Goal: Transaction & Acquisition: Purchase product/service

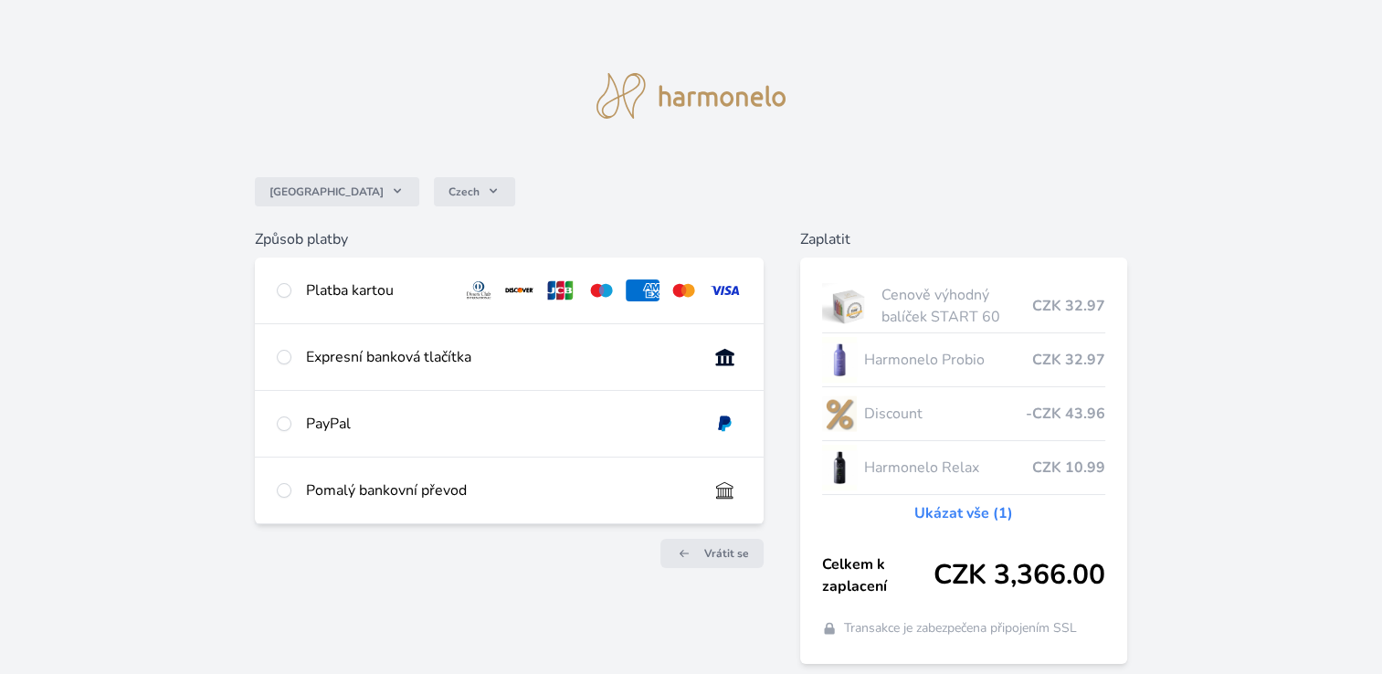
click at [334, 287] on div "Platba kartou" at bounding box center [377, 290] width 142 height 22
radio input "true"
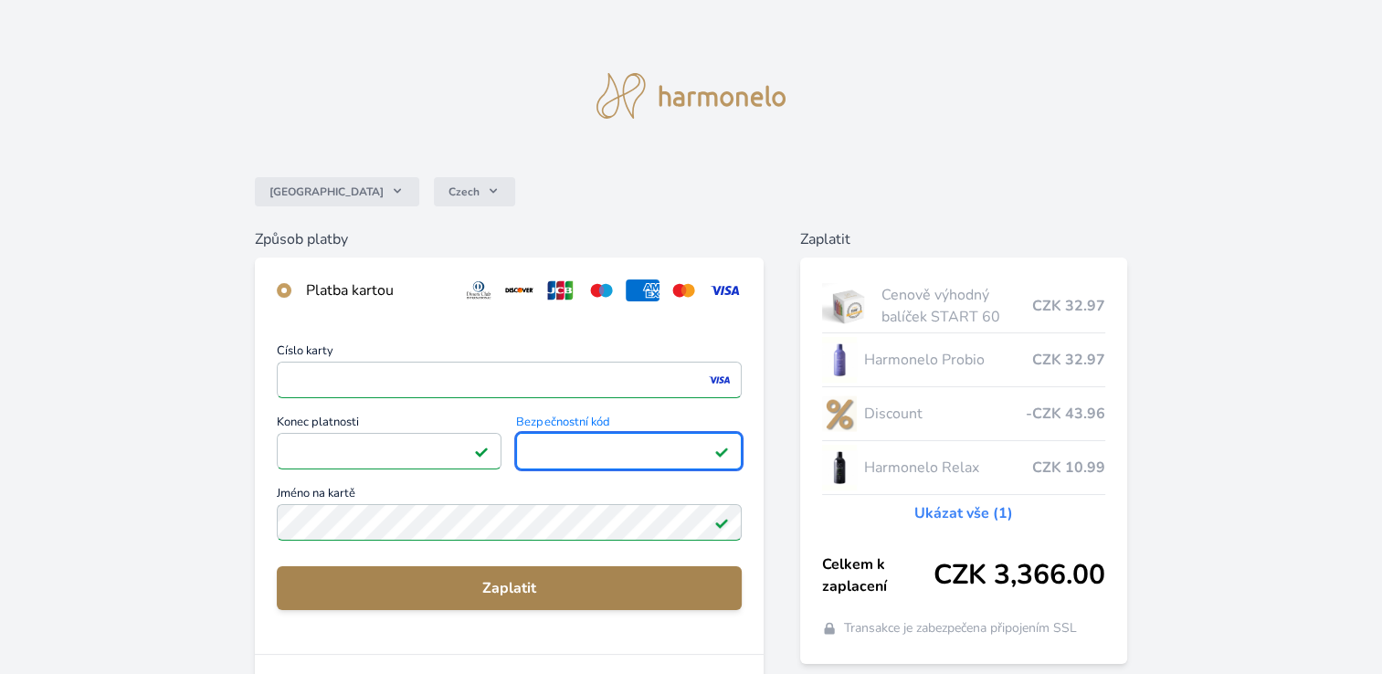
click at [464, 586] on span "Zaplatit" at bounding box center [509, 588] width 436 height 22
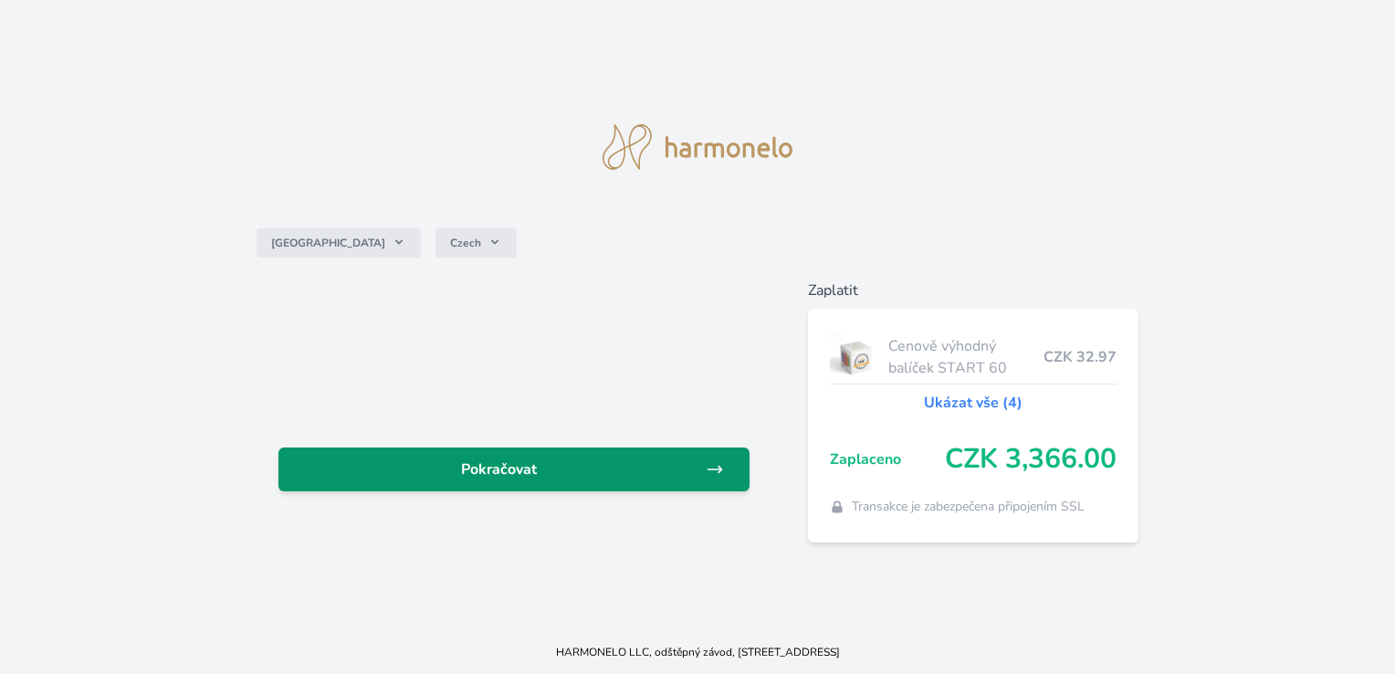
click at [561, 473] on span "Pokračovat" at bounding box center [499, 469] width 412 height 22
